Goal: Check status: Check status

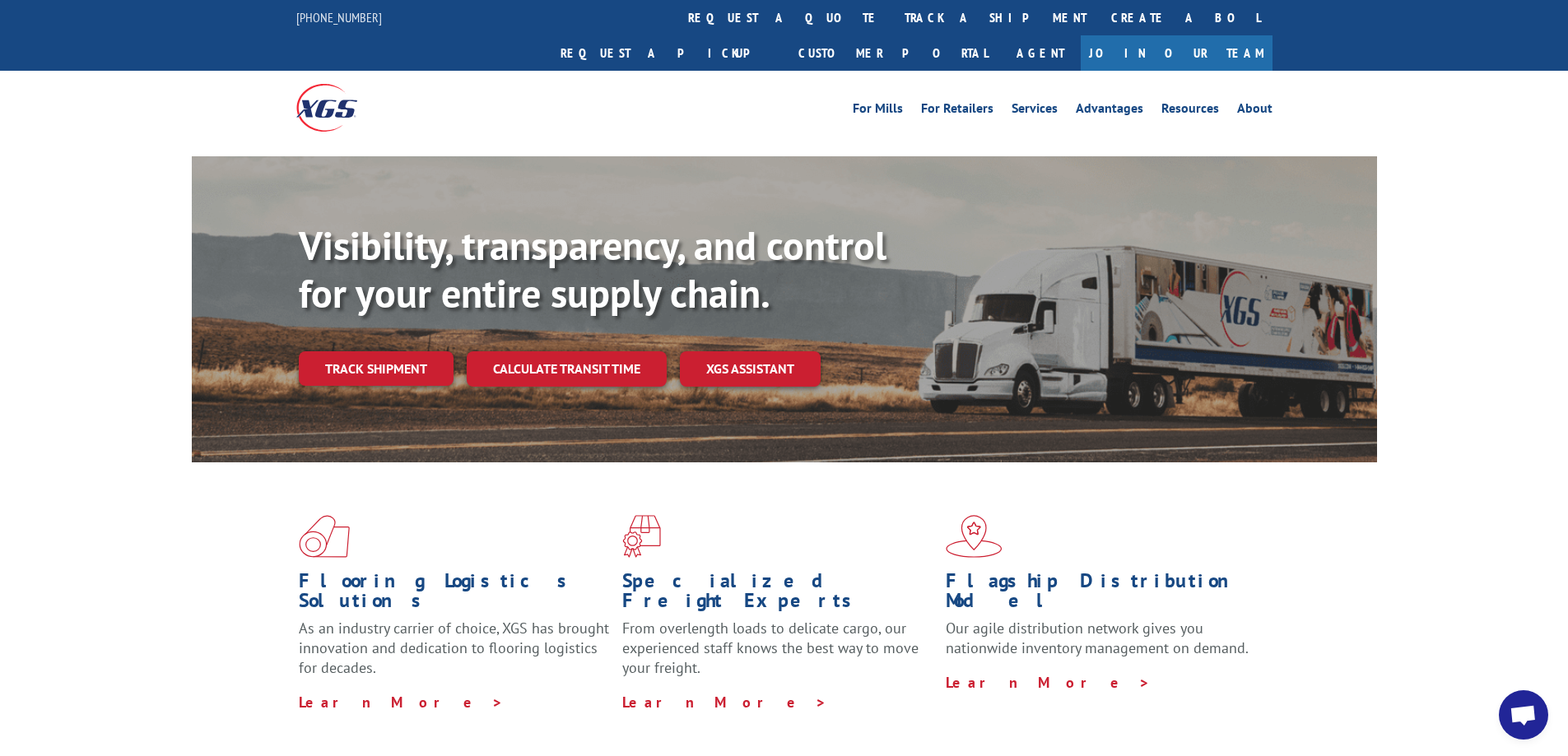
click at [345, 358] on div "Visibility, transparency, and control for your entire supply chain. Track shipm…" at bounding box center [838, 337] width 1078 height 230
click at [360, 351] on link "Track shipment" at bounding box center [376, 368] width 155 height 34
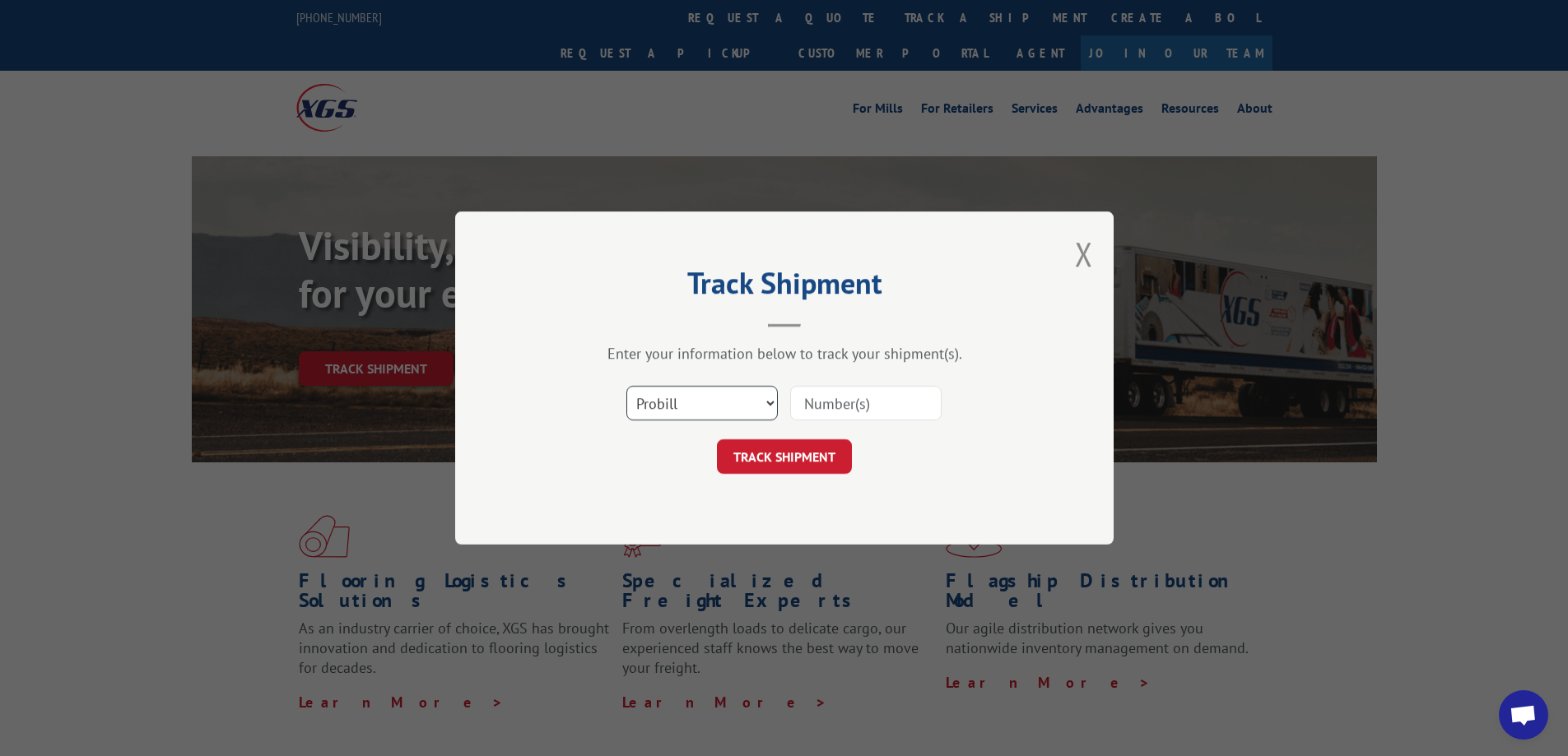
click at [728, 404] on select "Select category... Probill BOL PO" at bounding box center [702, 403] width 151 height 34
select select "po"
click at [626, 386] on select "Select category... Probill BOL PO" at bounding box center [702, 403] width 151 height 34
click at [855, 406] on input at bounding box center [865, 403] width 151 height 34
type input "cm004054"
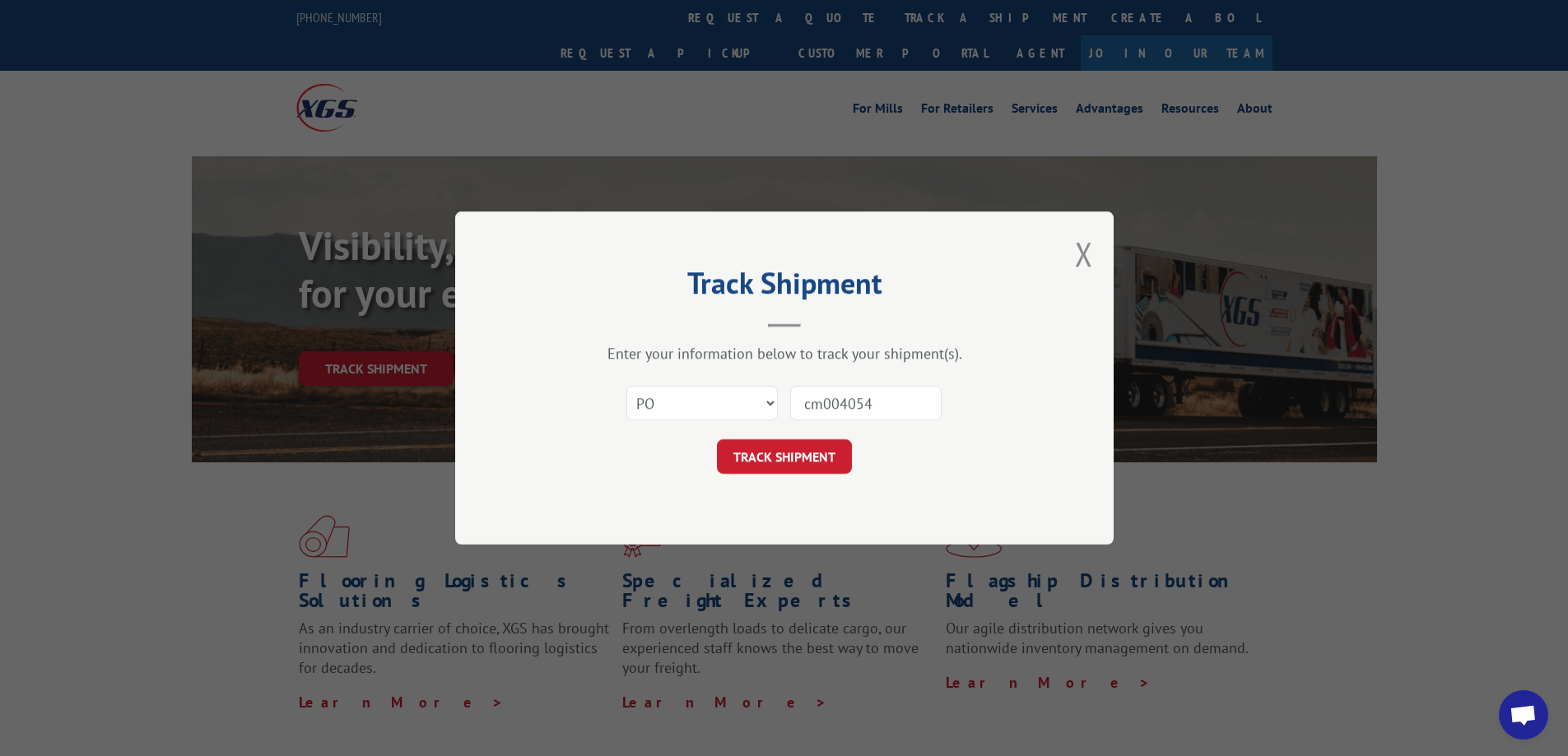
click button "TRACK SHIPMENT" at bounding box center [784, 456] width 135 height 34
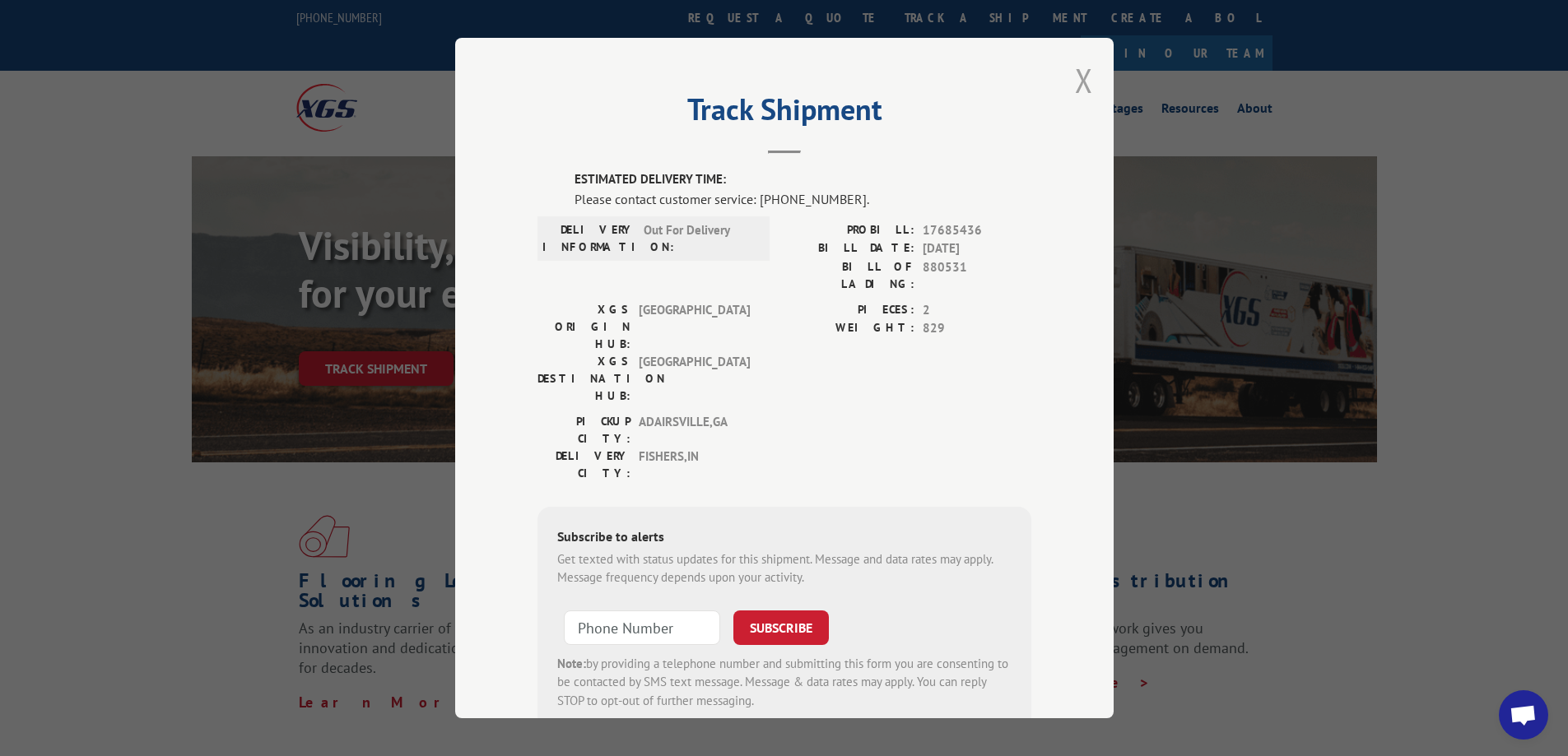
click at [1079, 81] on button "Close modal" at bounding box center [1084, 79] width 18 height 44
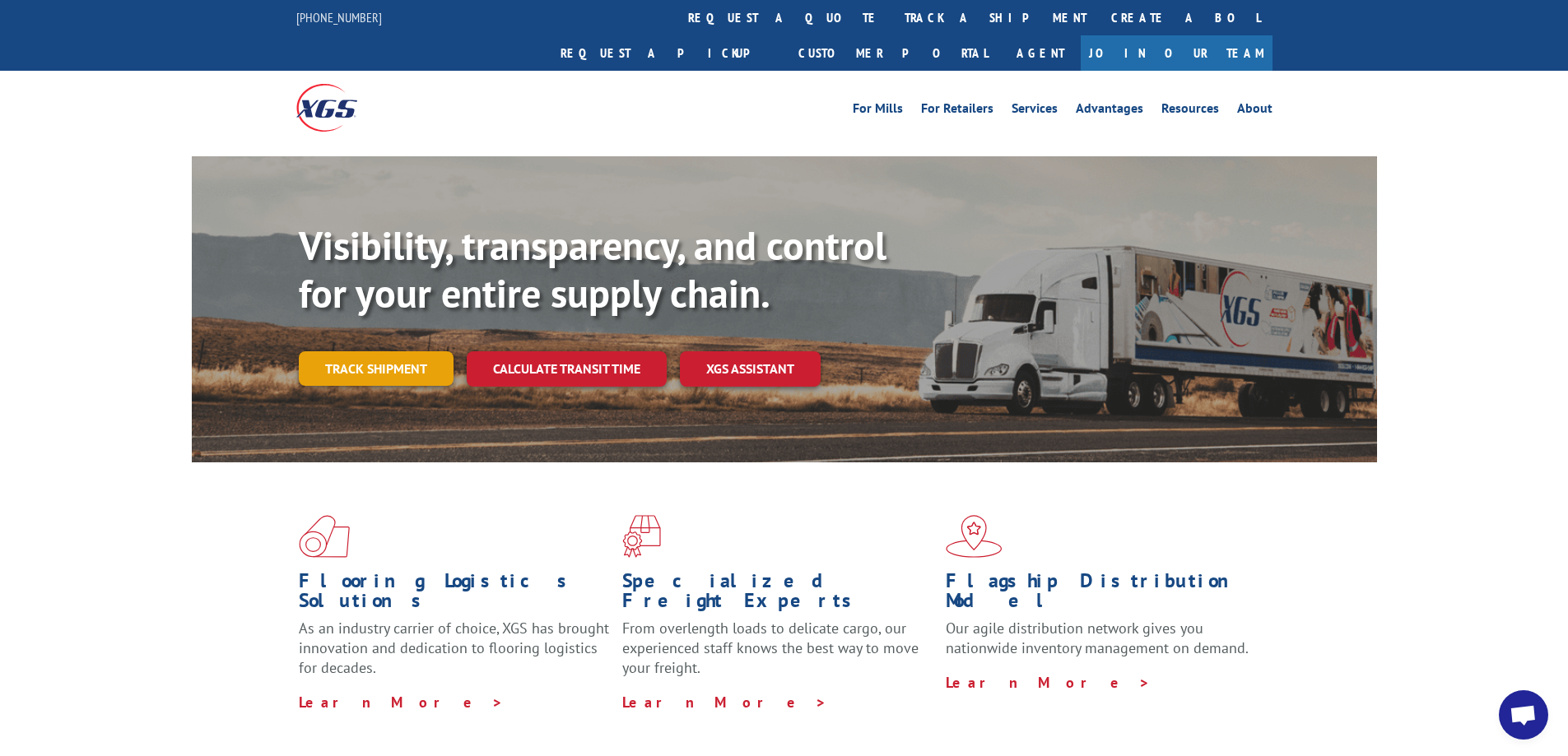
click at [355, 351] on link "Track shipment" at bounding box center [376, 368] width 155 height 34
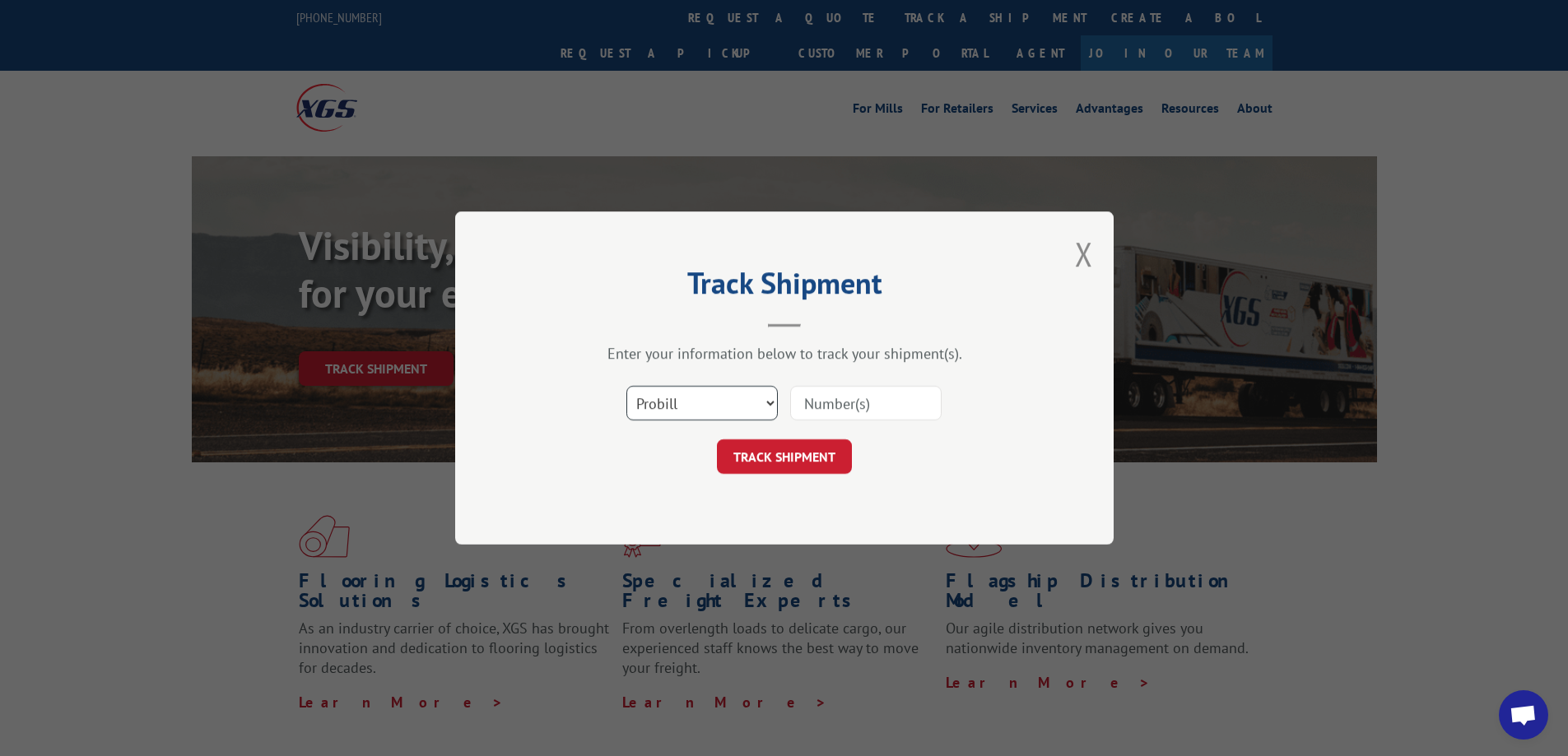
click at [634, 399] on select "Select category... Probill BOL PO" at bounding box center [702, 403] width 151 height 34
select select "po"
click at [626, 386] on select "Select category... Probill BOL PO" at bounding box center [702, 403] width 151 height 34
click at [835, 406] on input at bounding box center [865, 403] width 151 height 34
type input "re003244"
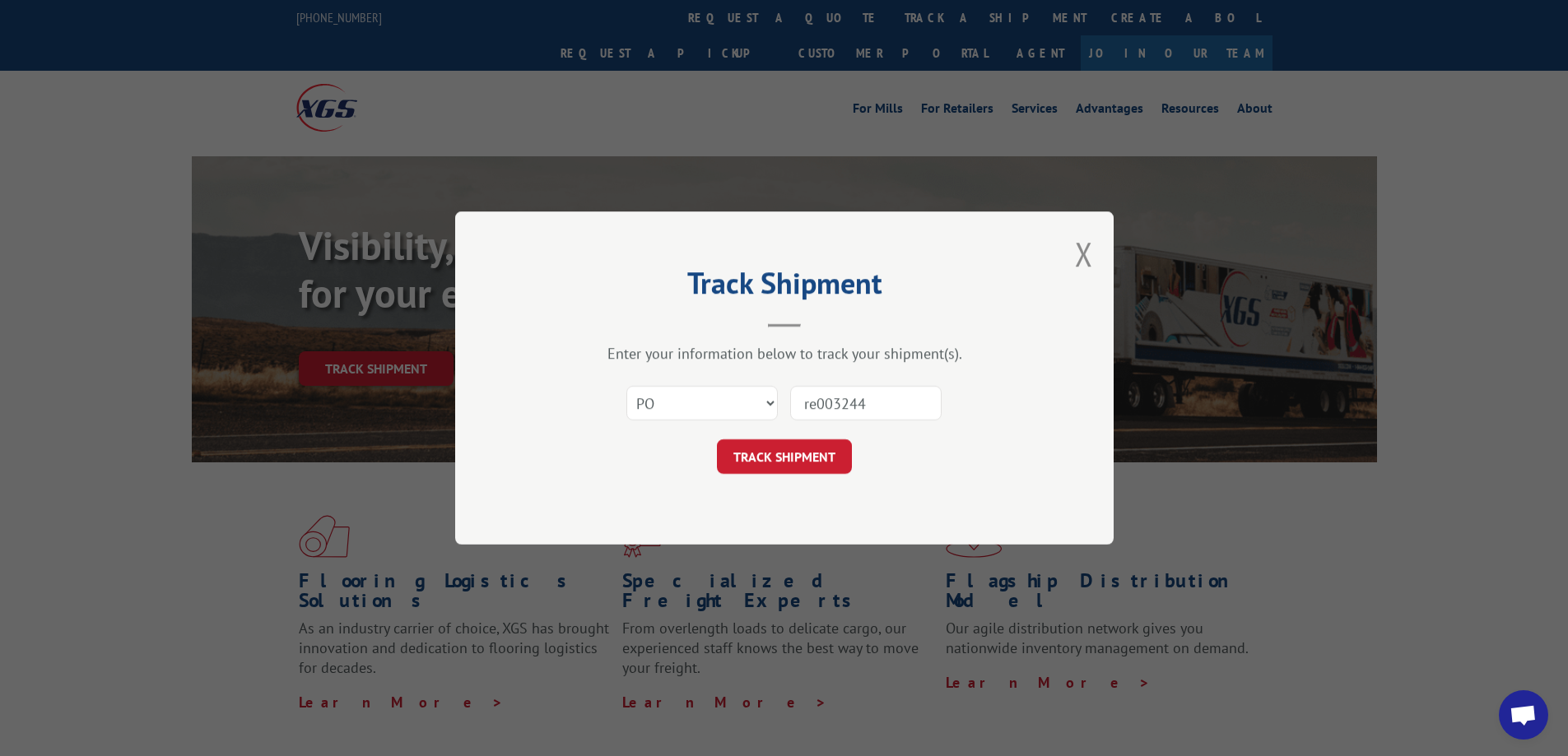
click button "TRACK SHIPMENT" at bounding box center [784, 456] width 135 height 34
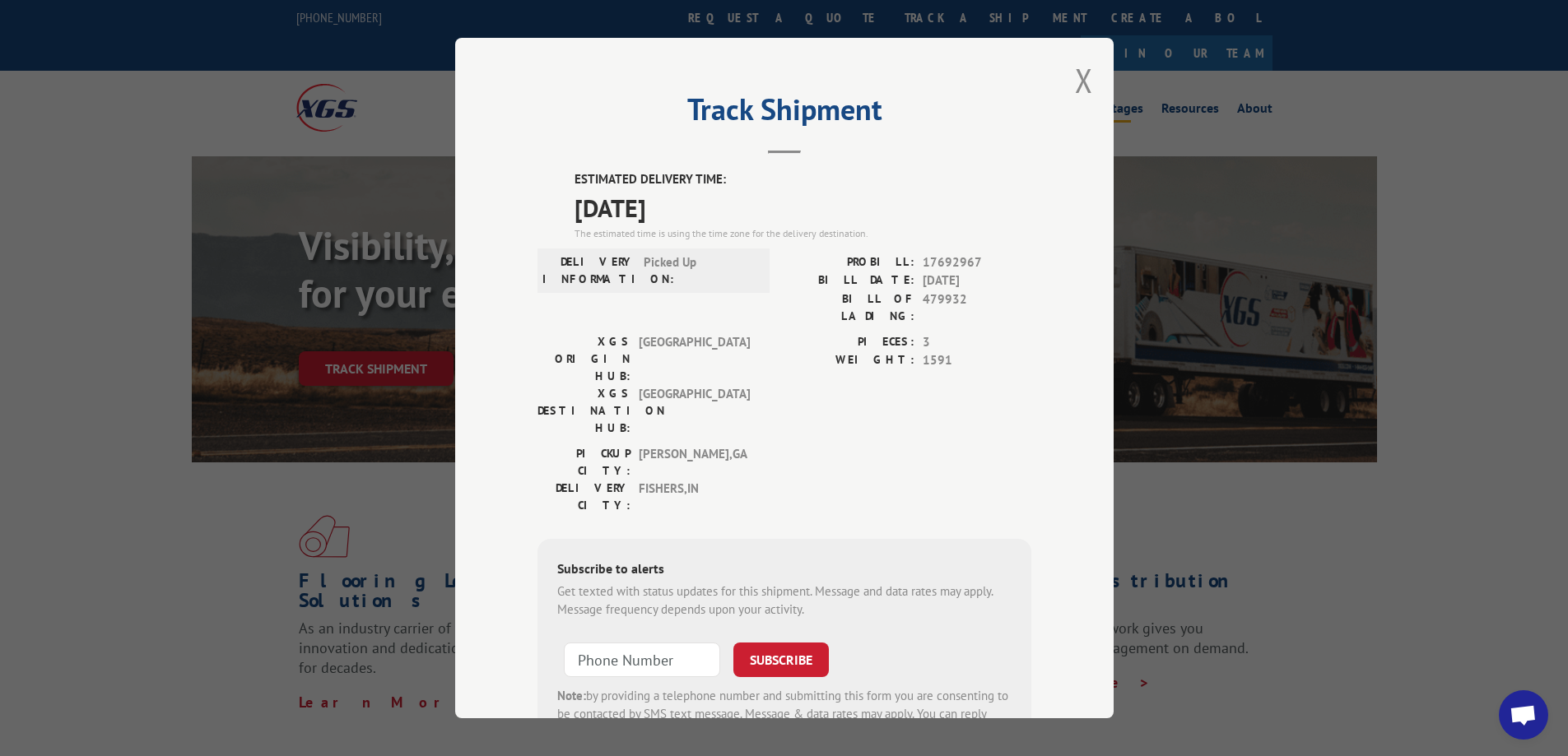
click at [1075, 79] on button "Close modal" at bounding box center [1084, 79] width 18 height 44
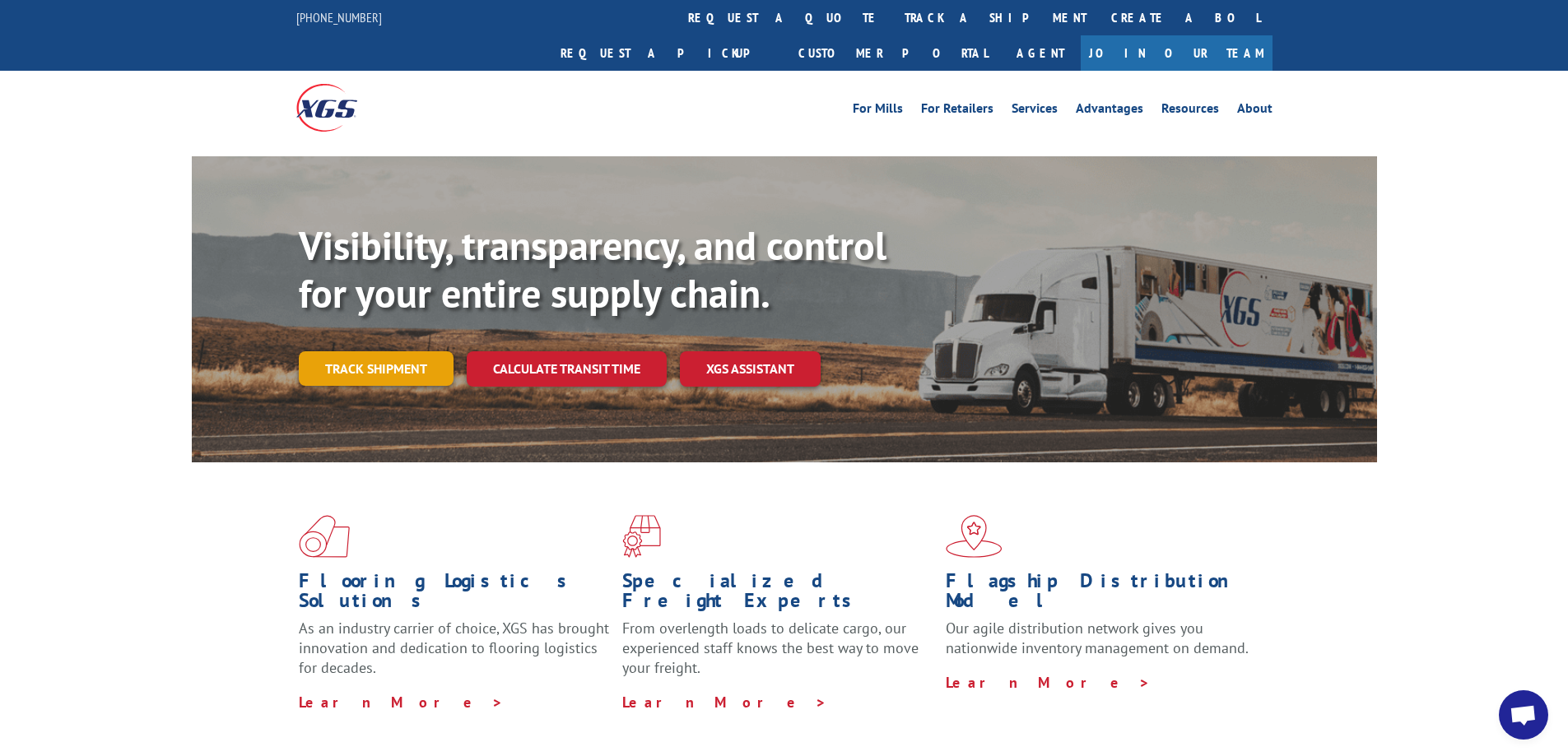
click at [385, 351] on link "Track shipment" at bounding box center [376, 368] width 155 height 34
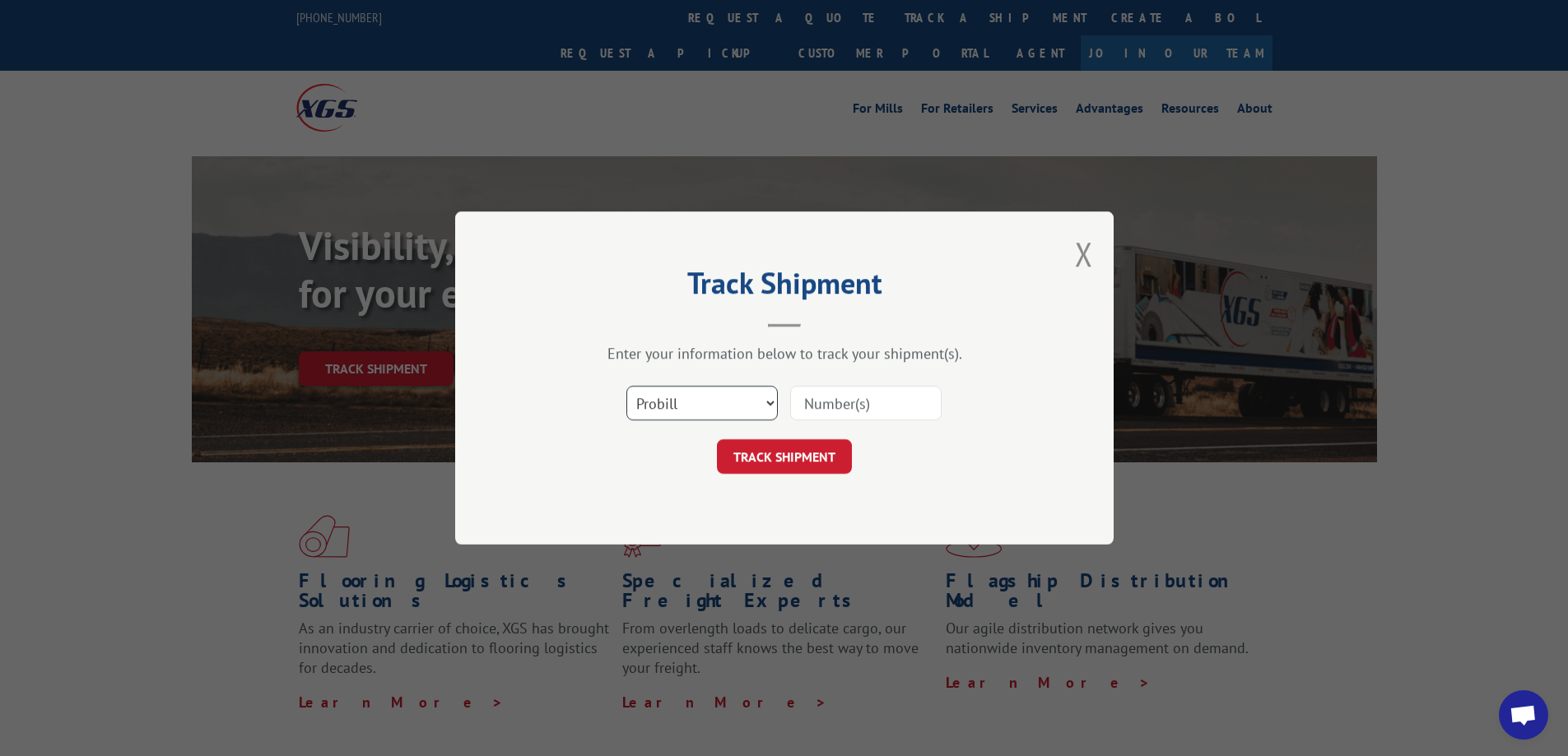
click at [694, 400] on select "Select category... Probill BOL PO" at bounding box center [702, 403] width 151 height 34
select select "po"
click at [626, 386] on select "Select category... Probill BOL PO" at bounding box center [702, 403] width 151 height 34
click at [836, 400] on input at bounding box center [865, 403] width 151 height 34
type input "cm003540"
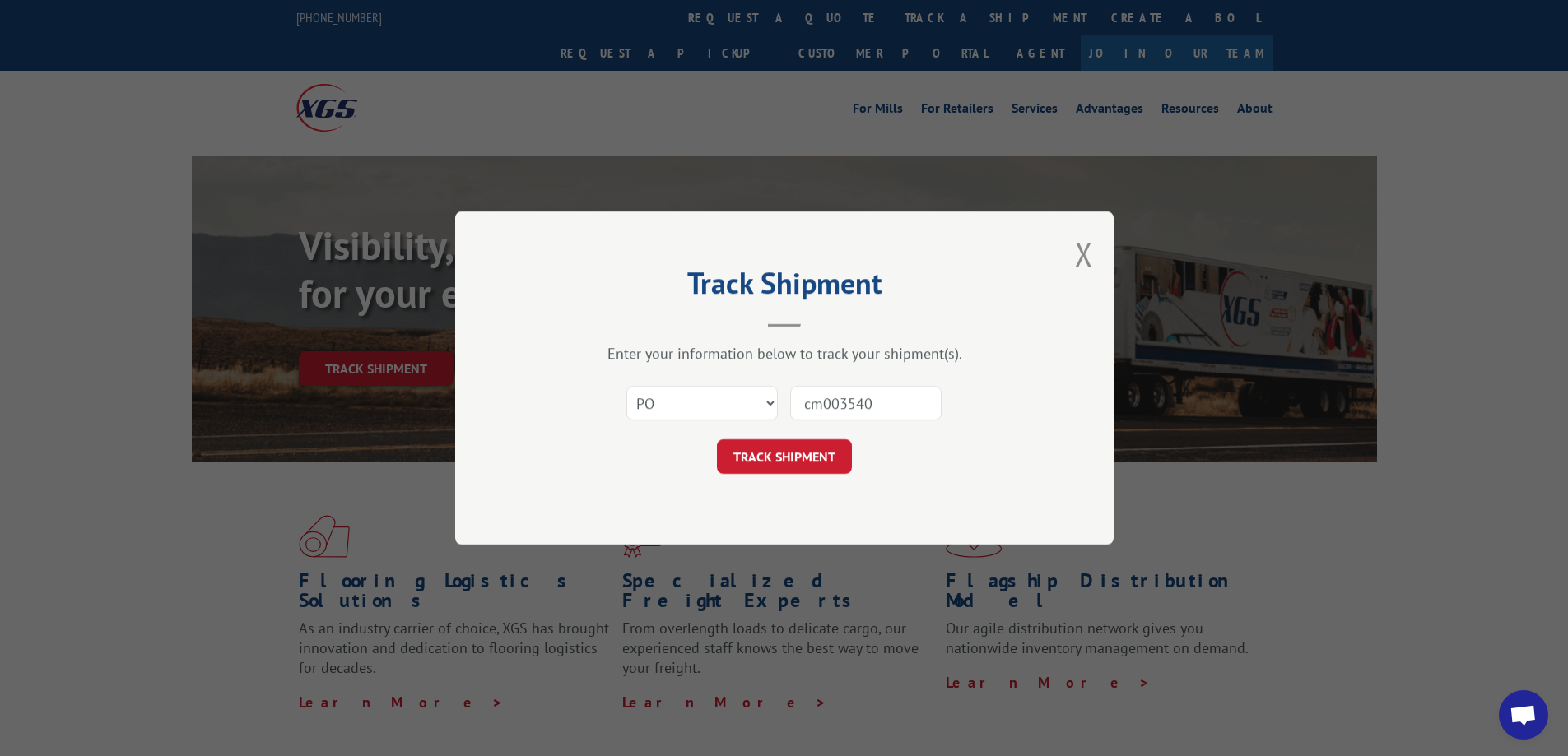
click button "TRACK SHIPMENT" at bounding box center [784, 456] width 135 height 34
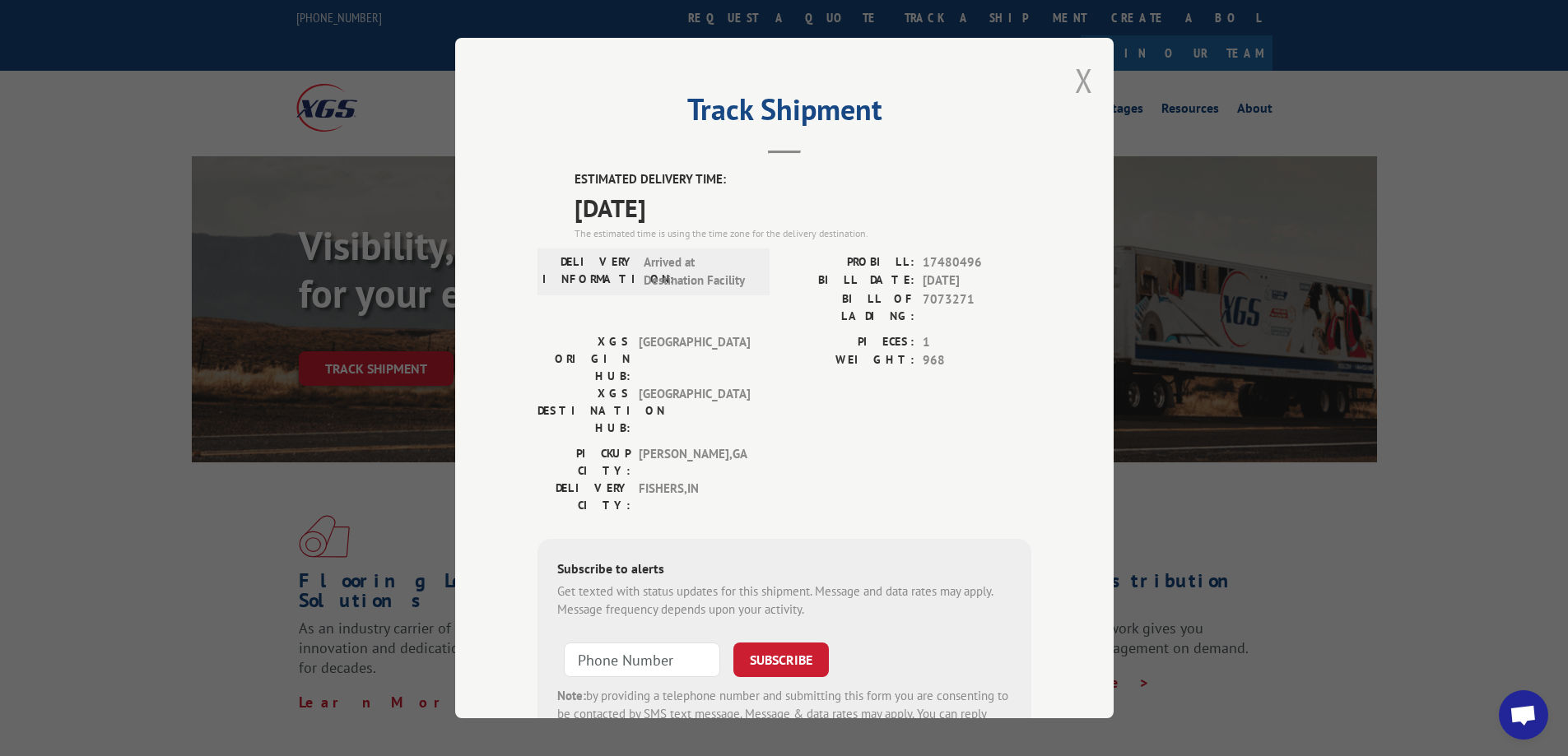
click at [1076, 72] on button "Close modal" at bounding box center [1084, 79] width 18 height 44
